Goal: Task Accomplishment & Management: Complete application form

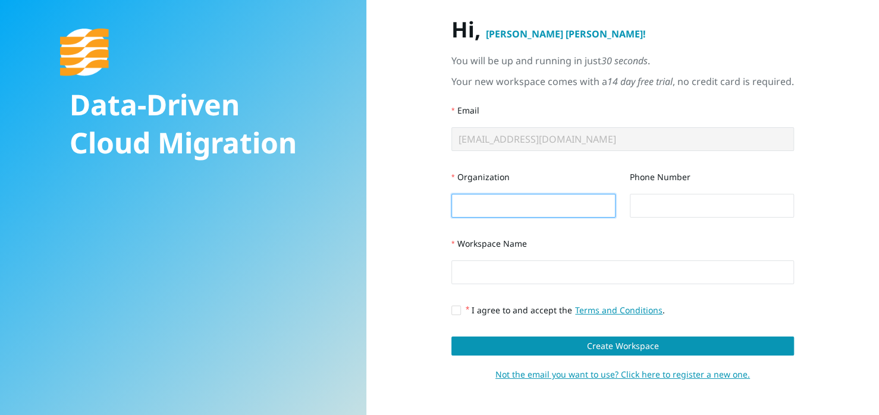
click at [520, 203] on input "Organization" at bounding box center [533, 206] width 164 height 24
type input "UC"
click at [650, 202] on input "Phone Number" at bounding box center [712, 206] width 164 height 24
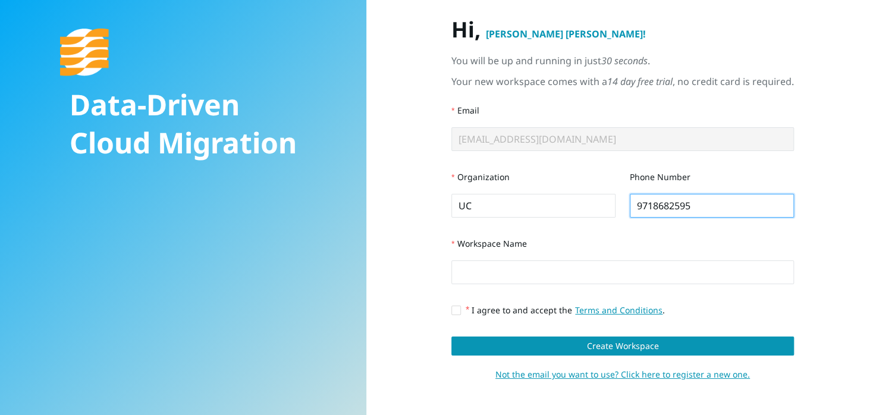
type input "9718682595"
drag, startPoint x: 509, startPoint y: 257, endPoint x: 497, endPoint y: 279, distance: 25.0
click at [497, 279] on div "Workspace Name" at bounding box center [622, 258] width 342 height 52
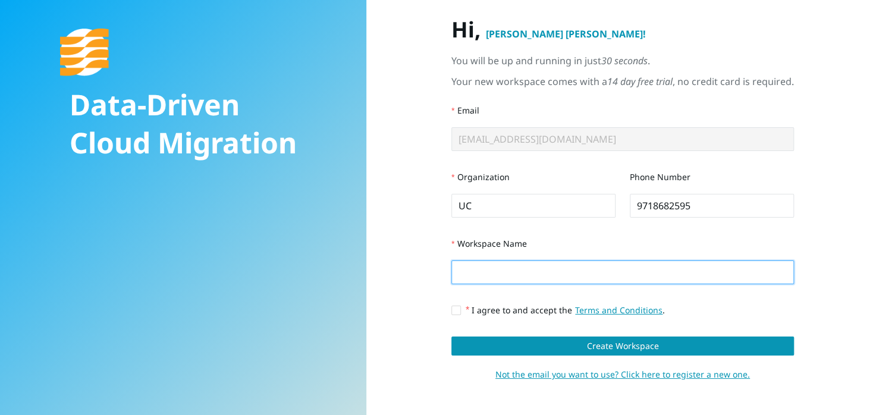
click at [497, 279] on input "Workspace Name" at bounding box center [622, 272] width 342 height 24
type input "TestMigration"
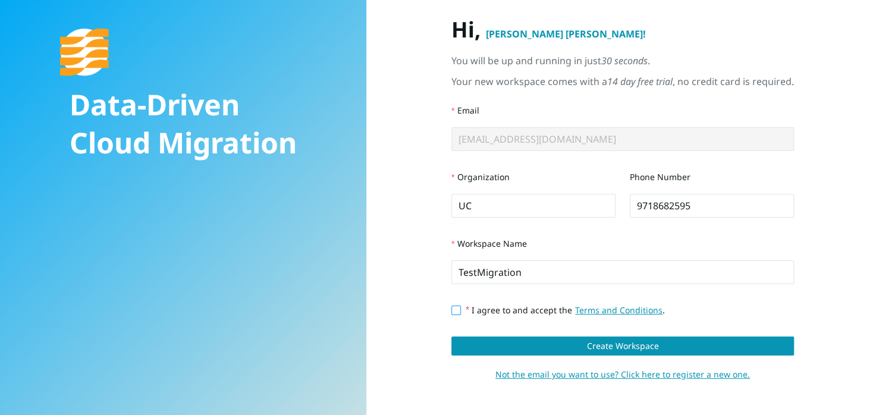
click at [455, 309] on input "I agree to and accept the Terms and Conditions ." at bounding box center [455, 310] width 8 height 8
checkbox input "true"
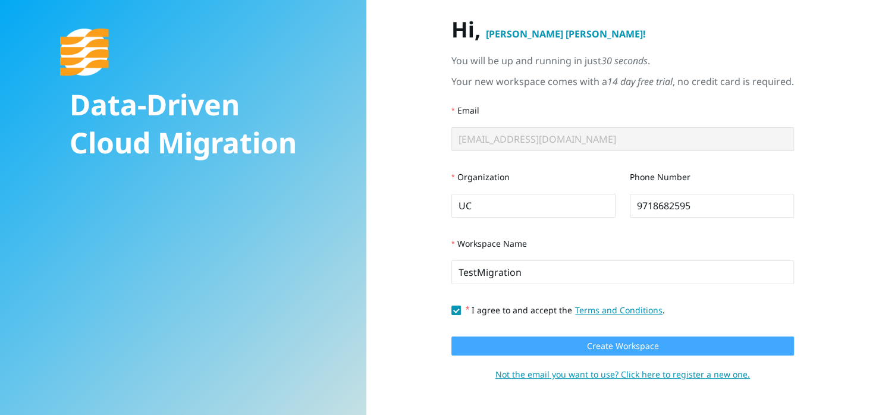
click at [592, 345] on span "Create Workspace" at bounding box center [622, 345] width 72 height 13
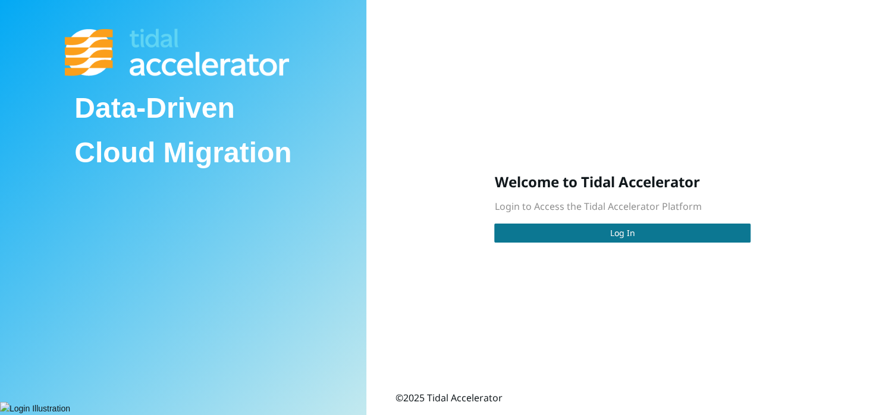
click at [614, 231] on span "Log In" at bounding box center [622, 233] width 25 height 13
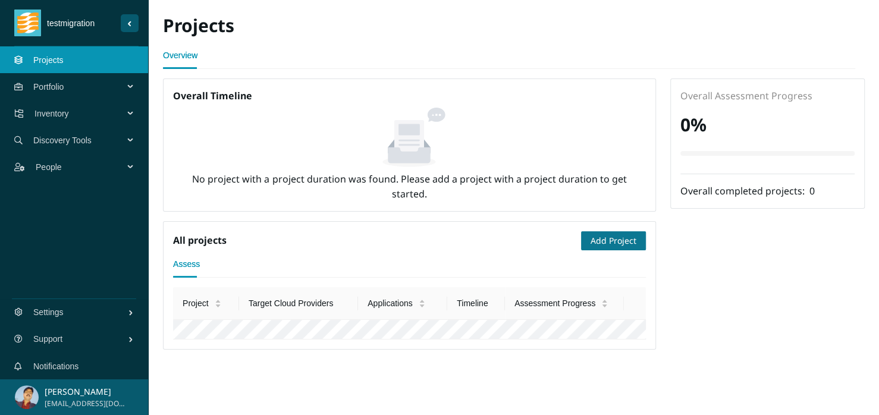
click at [610, 244] on span "Add Project" at bounding box center [613, 240] width 46 height 13
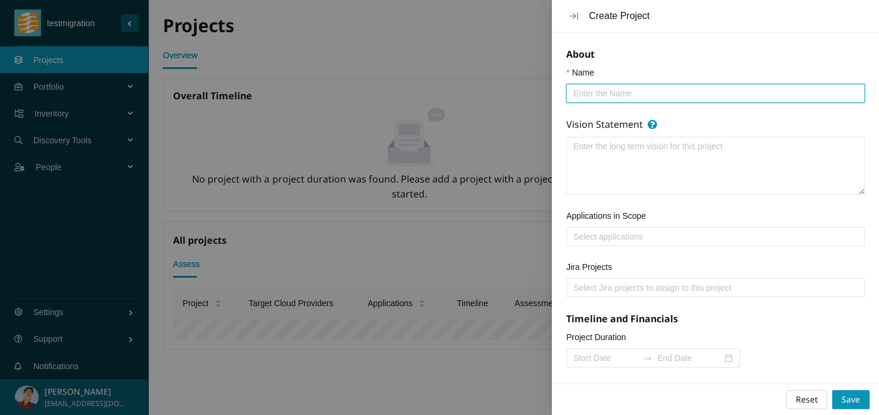
click at [584, 97] on input "Name" at bounding box center [710, 93] width 275 height 13
click at [592, 240] on div at bounding box center [715, 236] width 293 height 14
type input "TestUC"
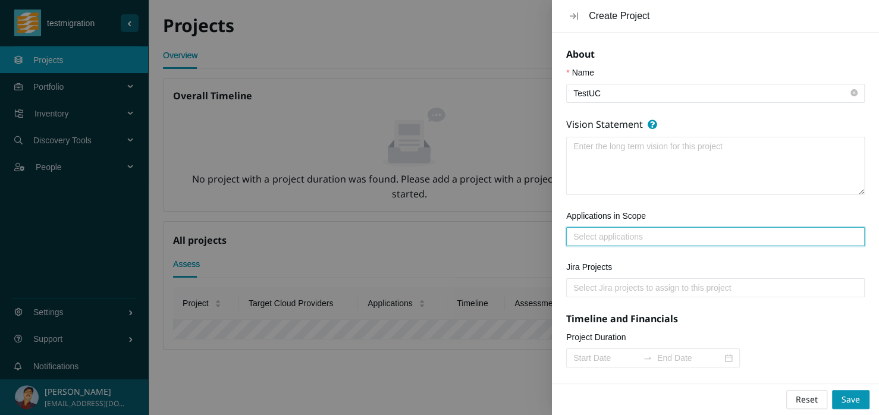
click at [592, 240] on div at bounding box center [715, 236] width 293 height 14
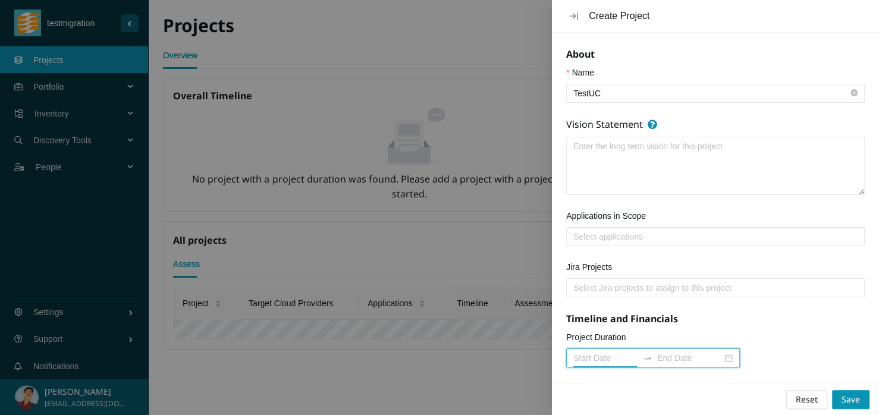
click at [610, 354] on input "Project Duration" at bounding box center [605, 357] width 65 height 13
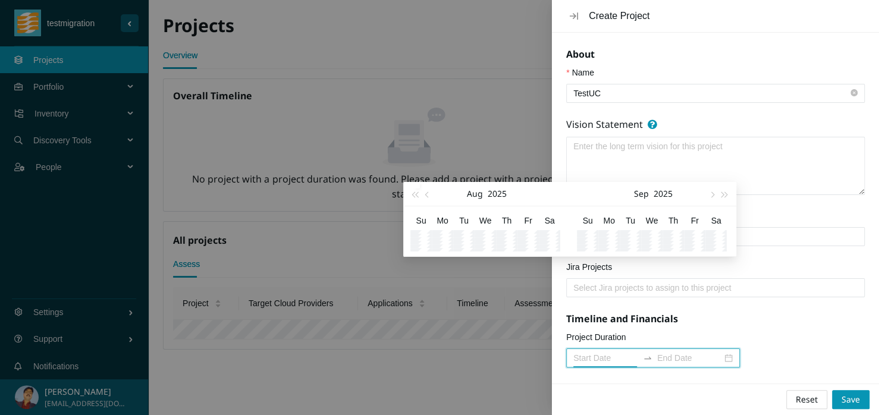
type input "2025-10-05"
type input "2025-08-14"
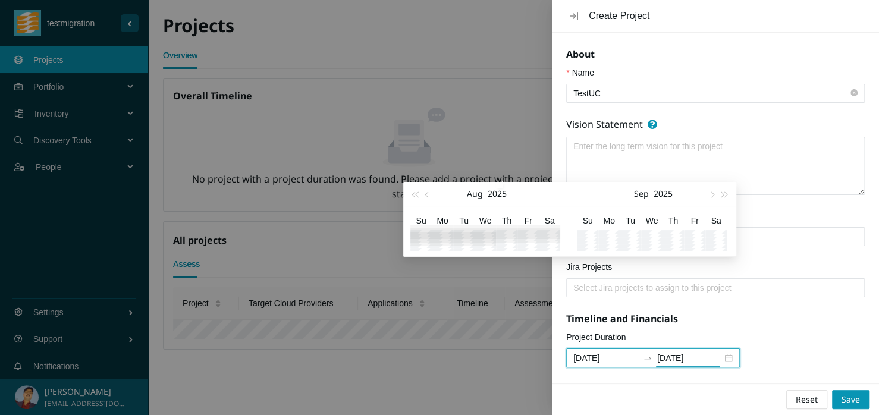
type input "2025-09-28"
type input "2025-09-30"
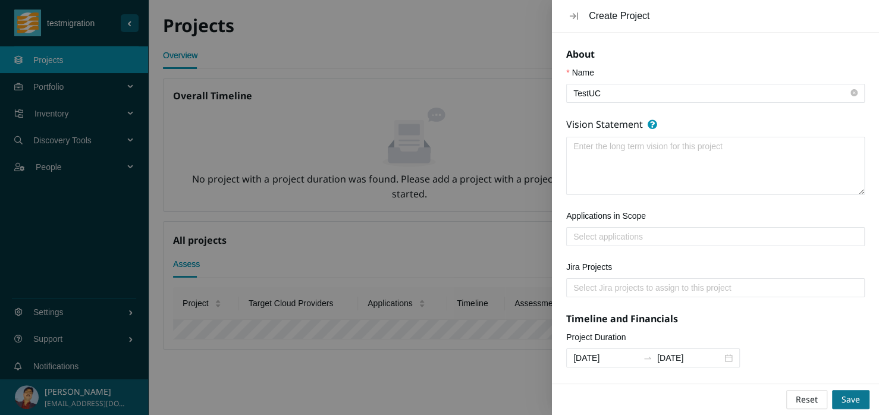
click at [849, 397] on span "Save" at bounding box center [850, 399] width 18 height 13
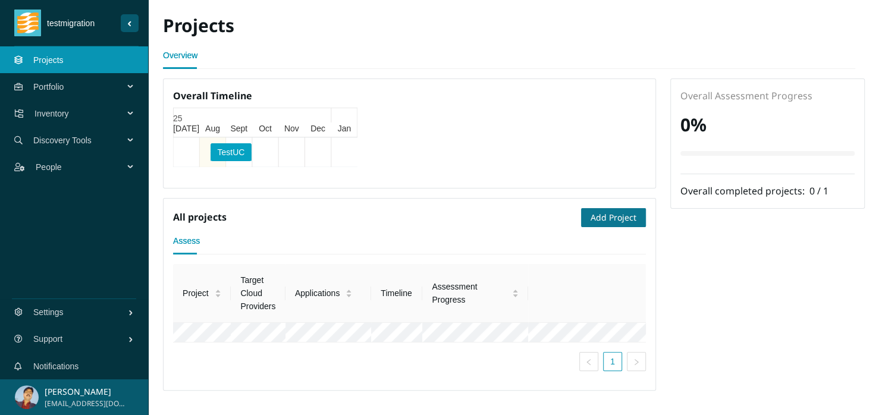
scroll to position [36, 0]
click at [48, 89] on span "Portfolio" at bounding box center [80, 87] width 95 height 36
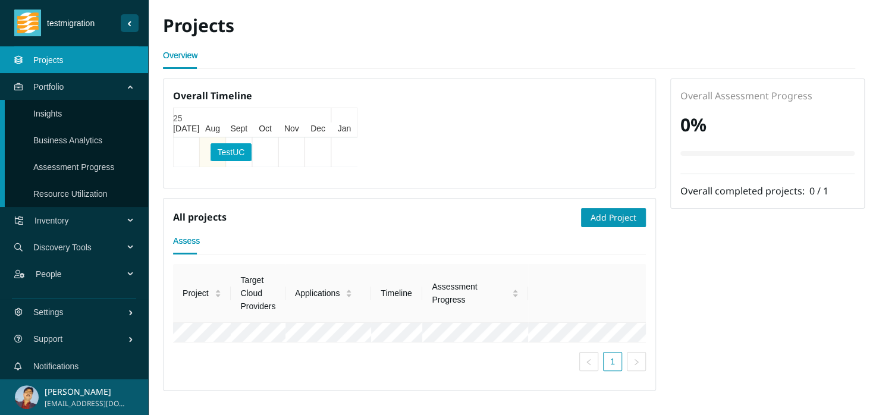
click at [54, 247] on span "Discovery Tools" at bounding box center [80, 247] width 95 height 36
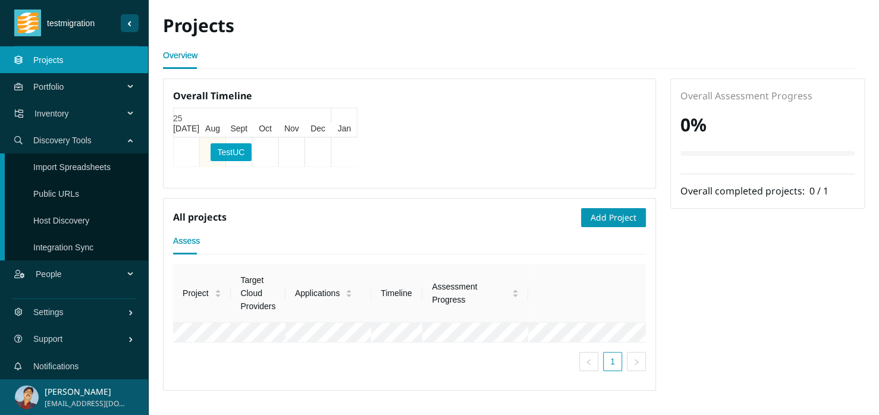
click at [59, 225] on link "Host Discovery" at bounding box center [61, 221] width 56 height 10
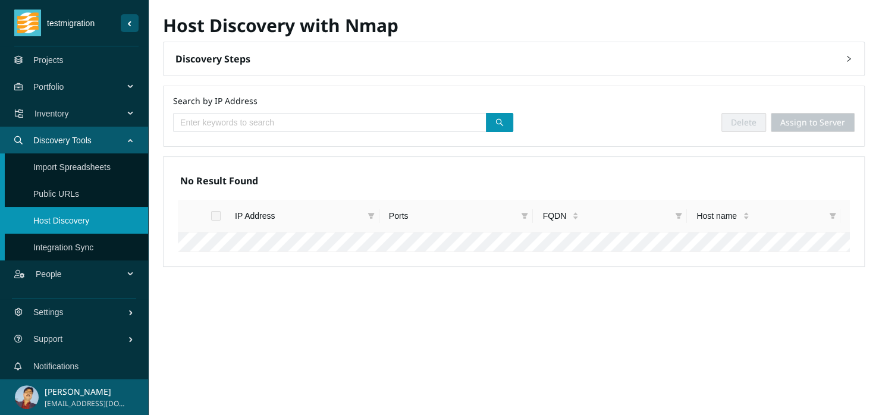
click at [370, 130] on span at bounding box center [329, 122] width 313 height 19
click at [463, 207] on th "Ports" at bounding box center [456, 216] width 154 height 33
click at [252, 128] on span at bounding box center [329, 122] width 313 height 19
click at [48, 249] on link "Integration Sync" at bounding box center [63, 248] width 60 height 10
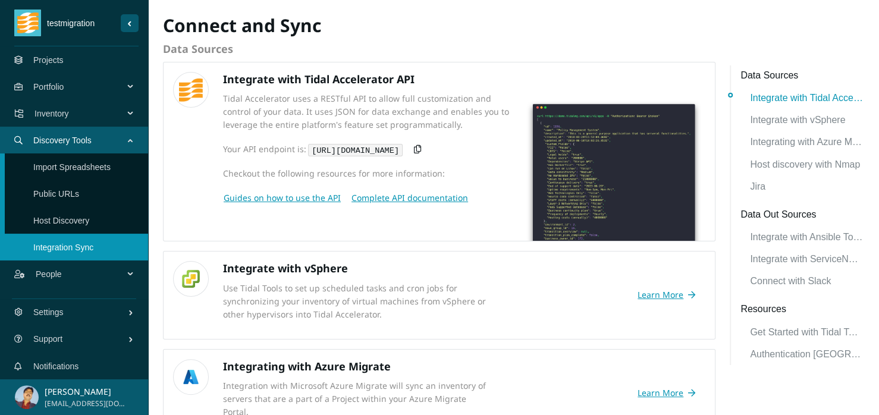
click at [69, 218] on link "Host Discovery" at bounding box center [61, 221] width 56 height 10
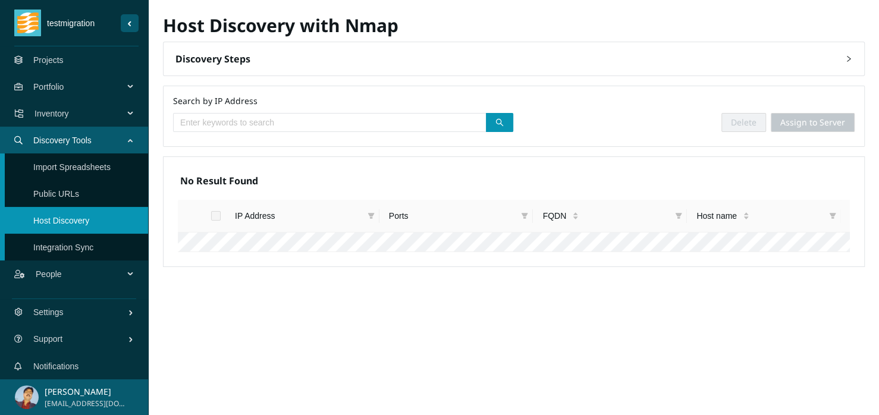
click at [42, 87] on span "Portfolio" at bounding box center [80, 87] width 95 height 36
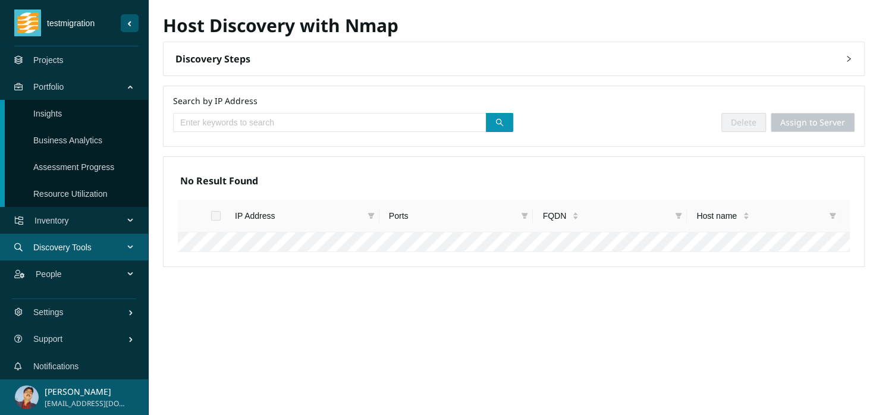
click at [46, 111] on link "Insights" at bounding box center [47, 114] width 29 height 10
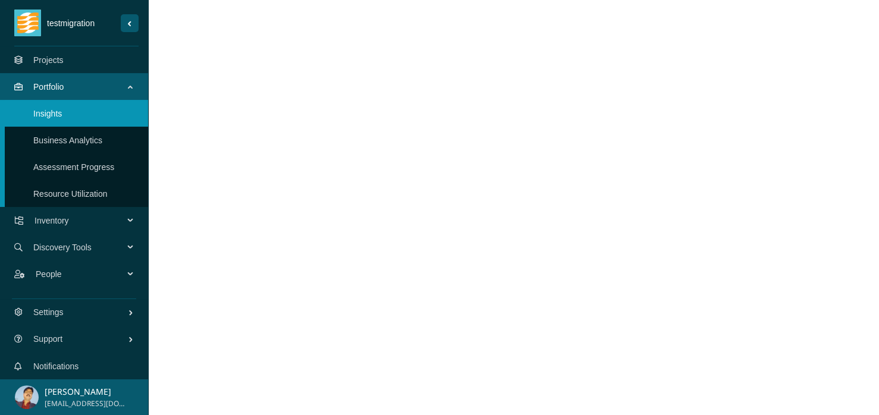
click at [54, 144] on link "Business Analytics" at bounding box center [67, 141] width 69 height 10
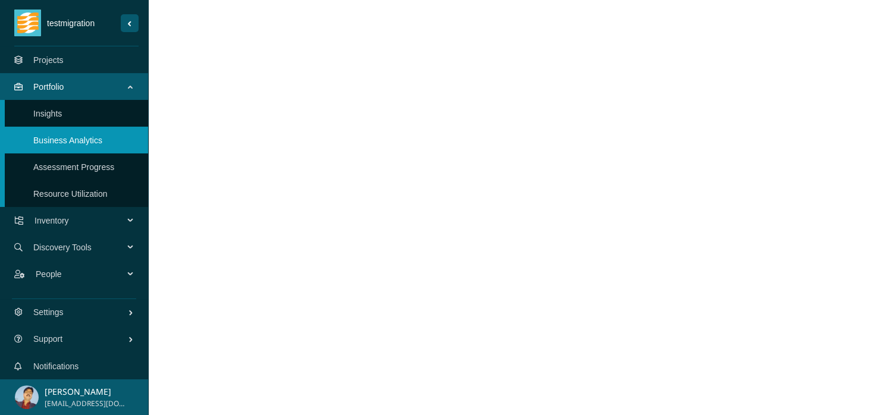
click at [52, 171] on link "Assessment Progress" at bounding box center [73, 167] width 81 height 10
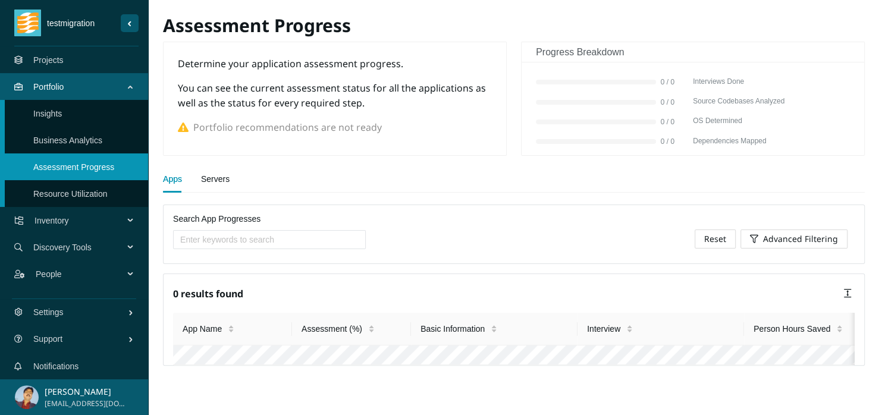
click at [207, 175] on link "Servers" at bounding box center [215, 179] width 29 height 24
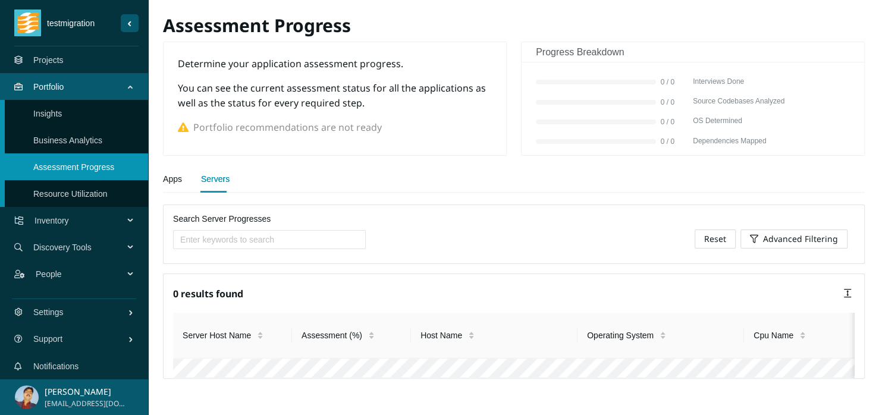
click at [92, 190] on link "Resource Utilization" at bounding box center [70, 194] width 74 height 10
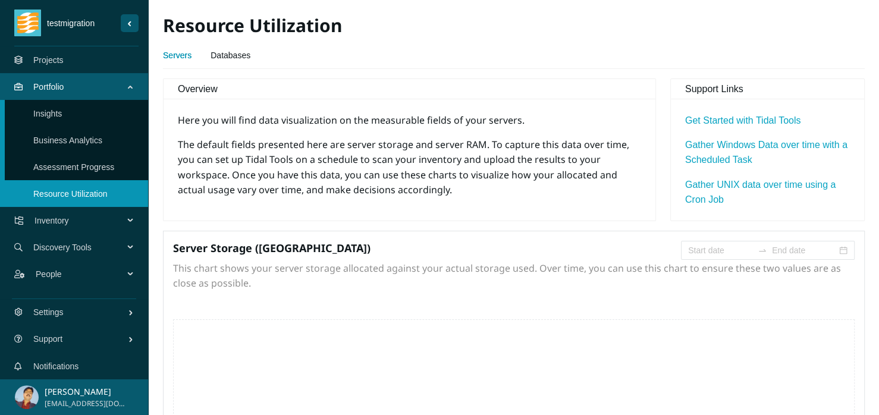
type input "2025-05-14"
type input "2025-08-14"
type input "2025-05-14"
type input "2025-08-14"
click at [227, 58] on link "Databases" at bounding box center [230, 55] width 40 height 24
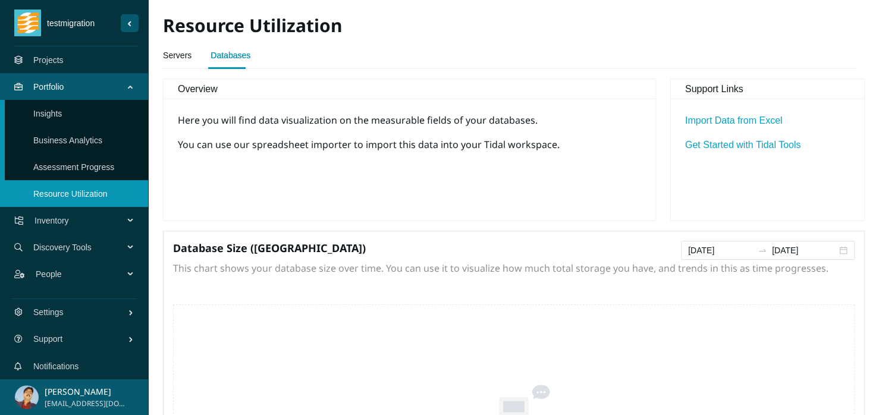
click at [698, 145] on link "Get Started with Tidal Tools" at bounding box center [742, 145] width 115 height 10
